Goal: Find specific page/section: Find specific page/section

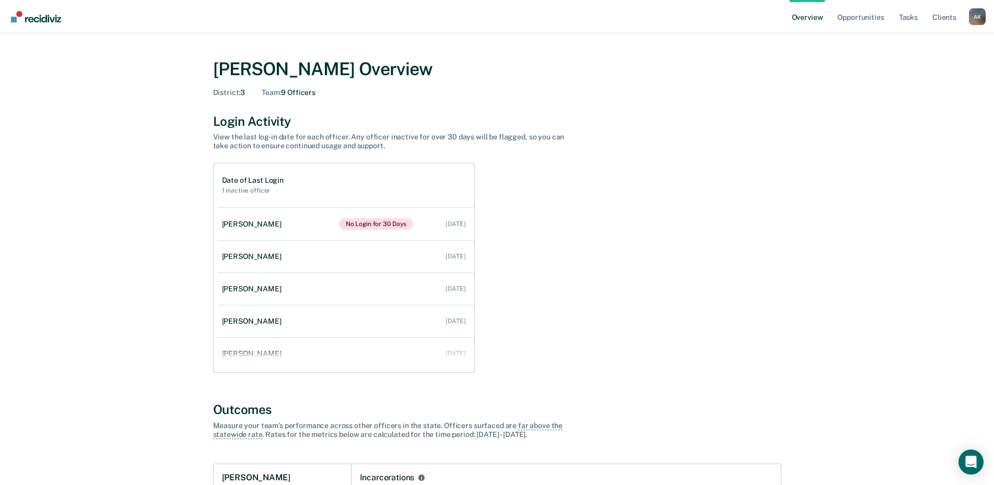
click at [975, 19] on div "A K" at bounding box center [977, 16] width 17 height 17
click at [944, 66] on link "Go to Operations" at bounding box center [935, 67] width 84 height 9
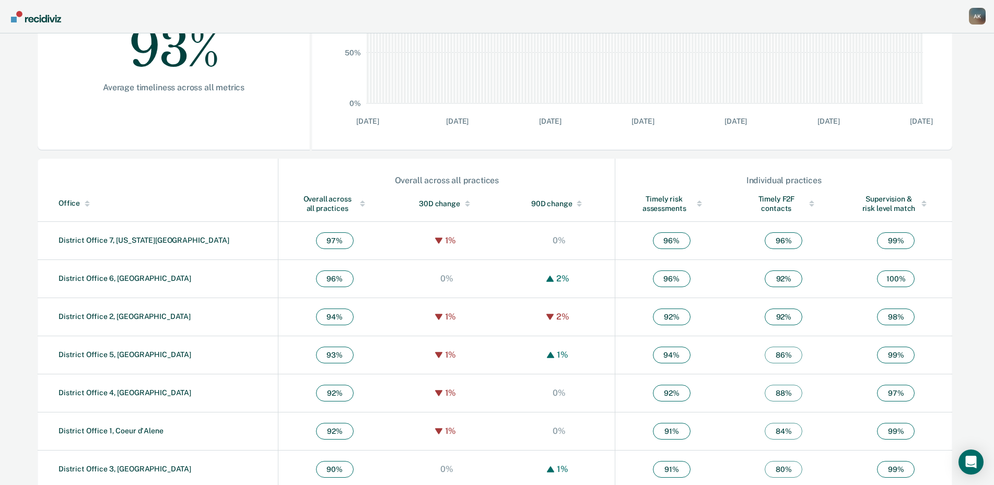
scroll to position [243, 0]
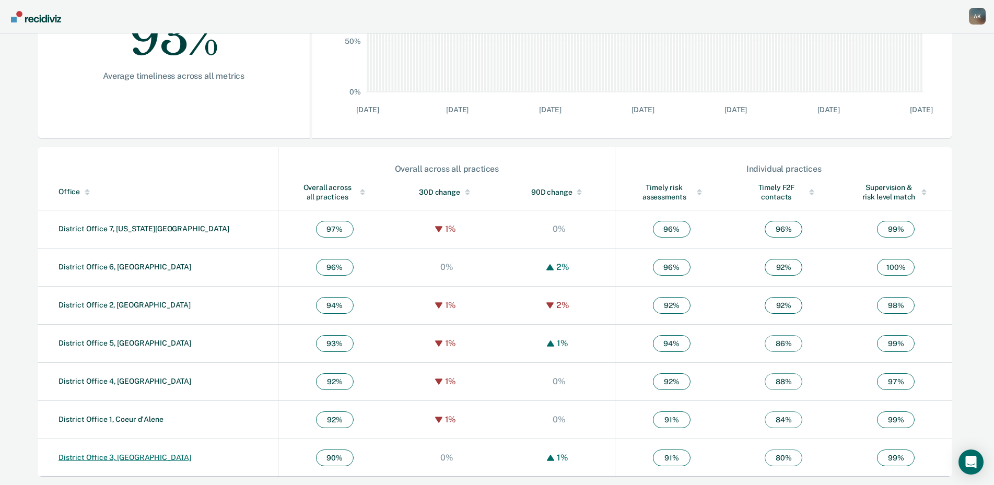
click at [123, 459] on link "District Office 3, [GEOGRAPHIC_DATA]" at bounding box center [124, 457] width 133 height 8
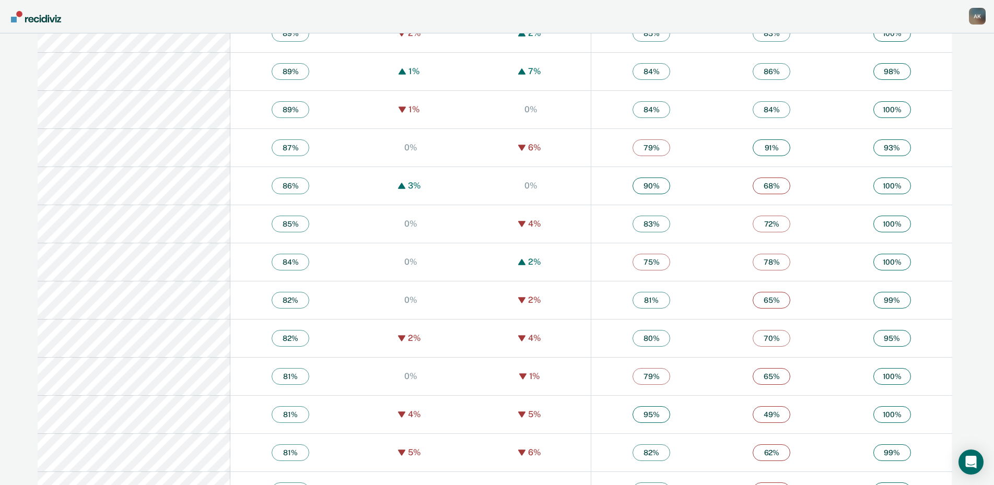
scroll to position [1776, 0]
